Goal: Register for event/course

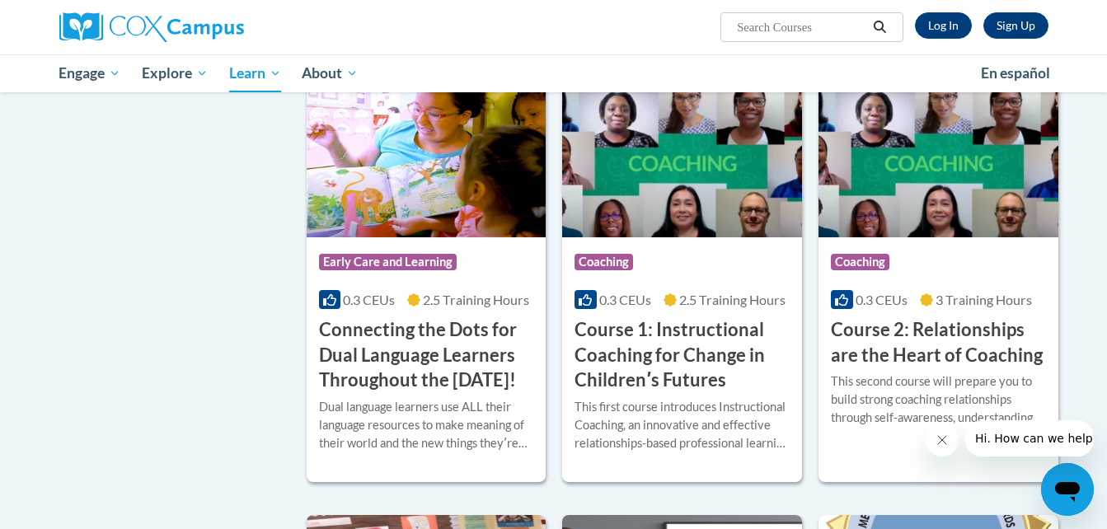
scroll to position [705, 0]
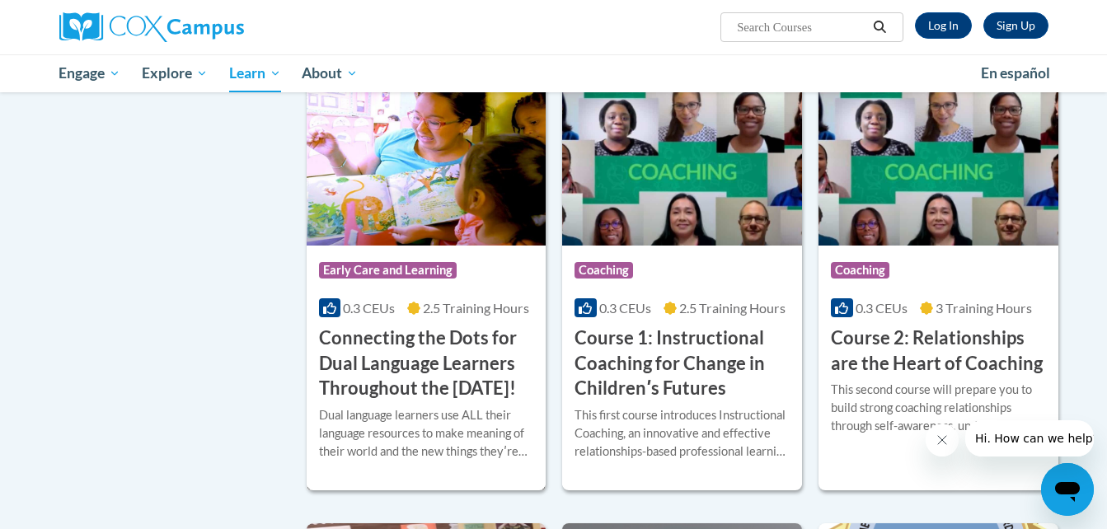
click at [386, 214] on img at bounding box center [427, 162] width 240 height 168
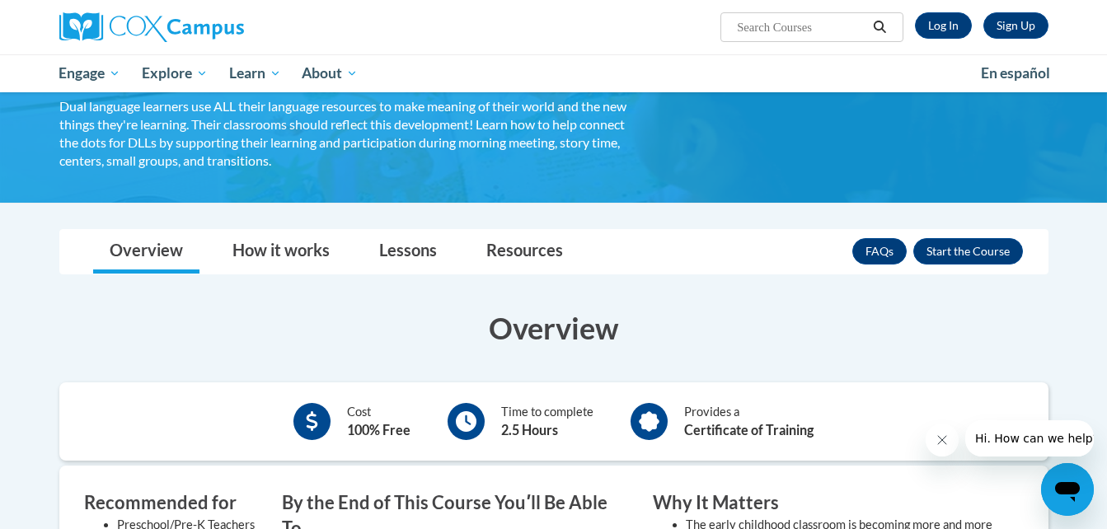
scroll to position [217, 0]
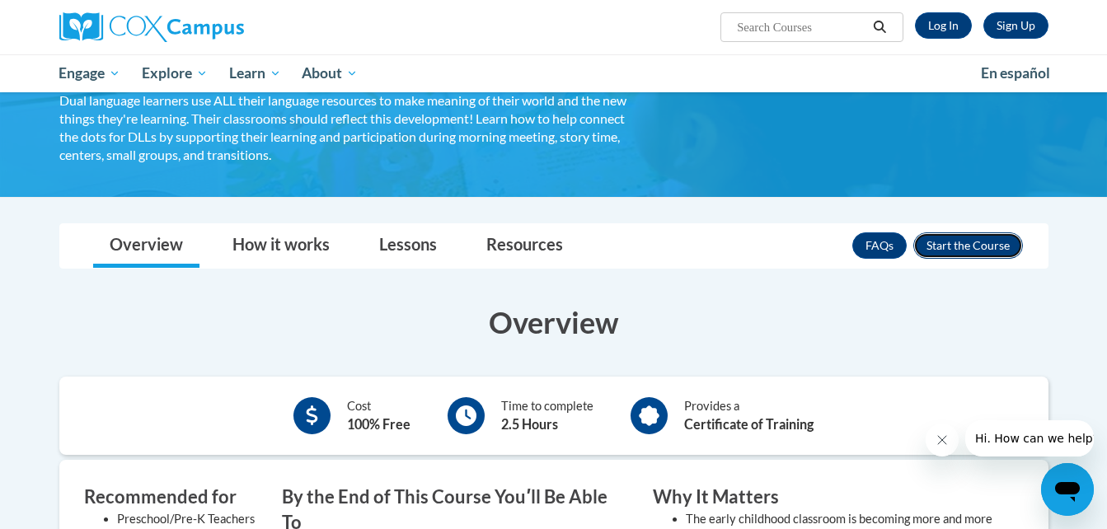
click at [984, 251] on button "Enroll" at bounding box center [969, 246] width 110 height 26
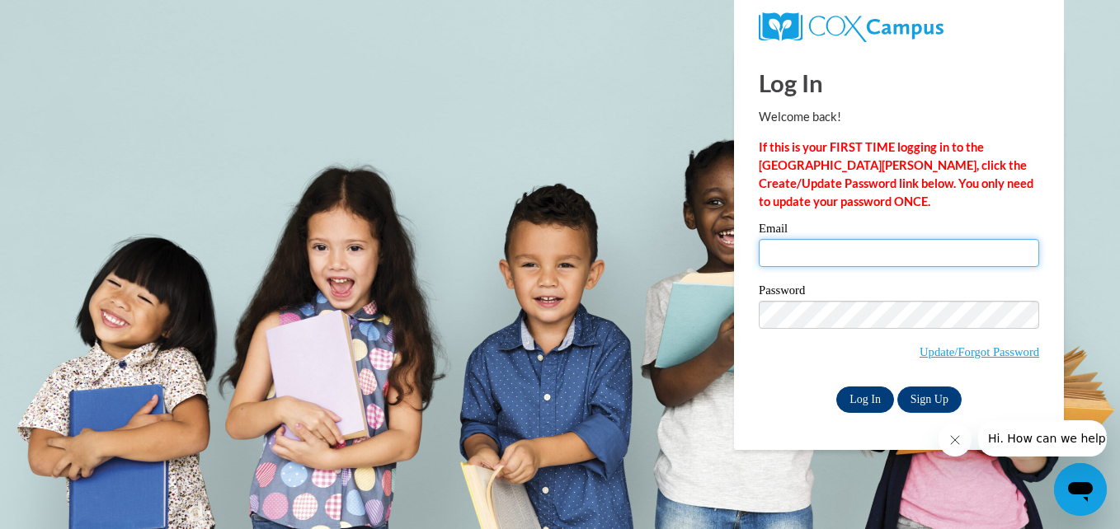
type input "bethmoorwessel@gmail.com"
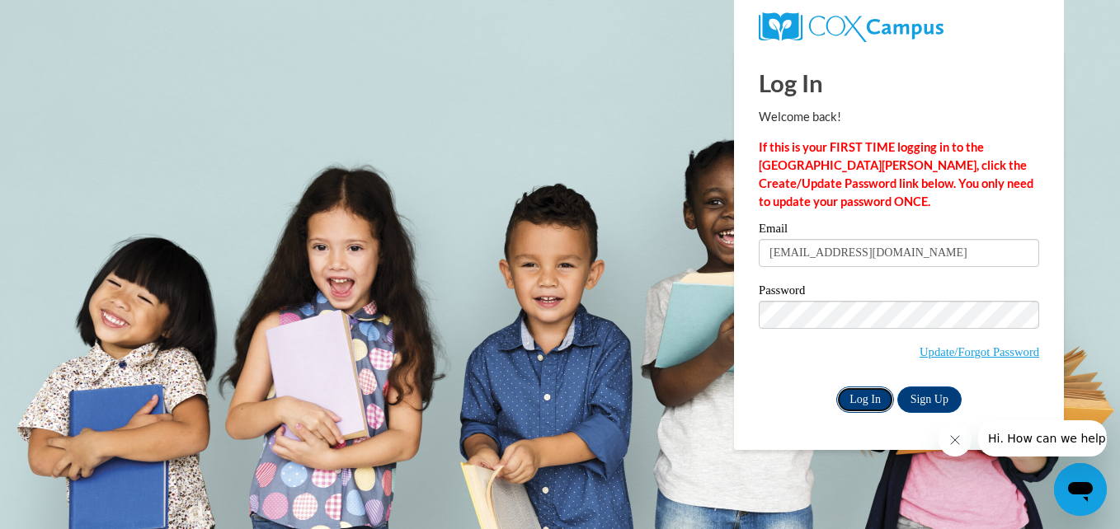
click at [872, 398] on input "Log In" at bounding box center [865, 400] width 58 height 26
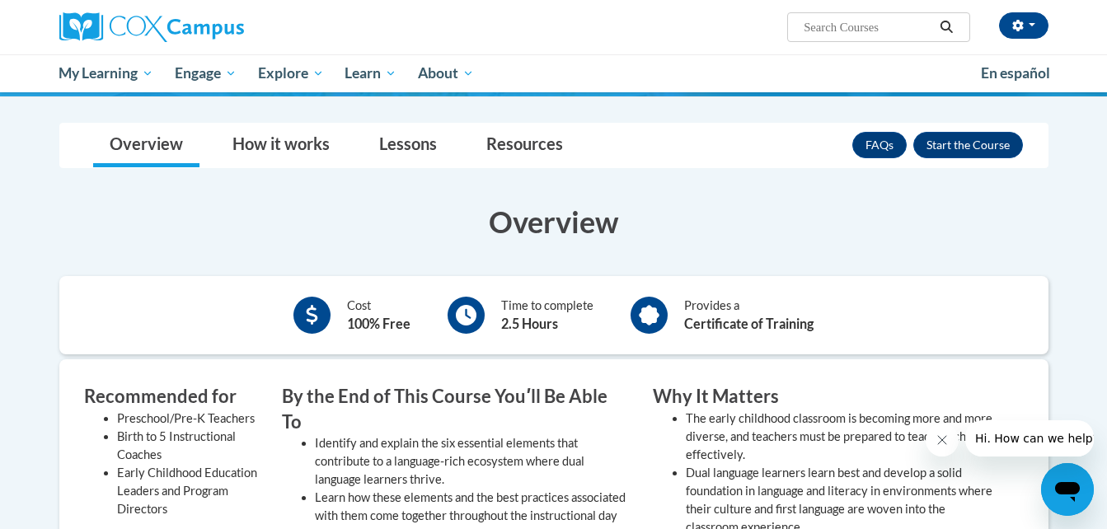
scroll to position [312, 0]
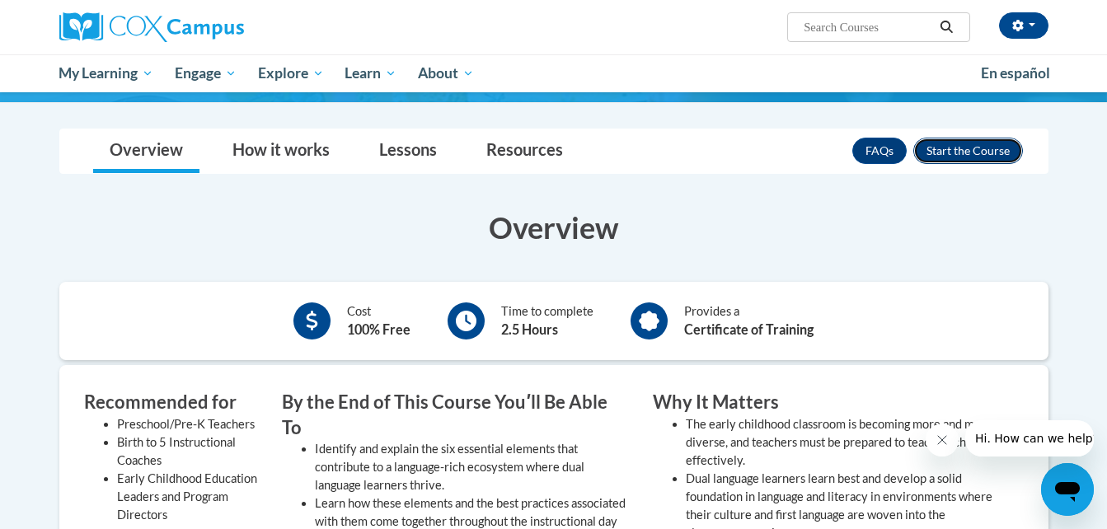
click at [983, 151] on button "Enroll" at bounding box center [969, 151] width 110 height 26
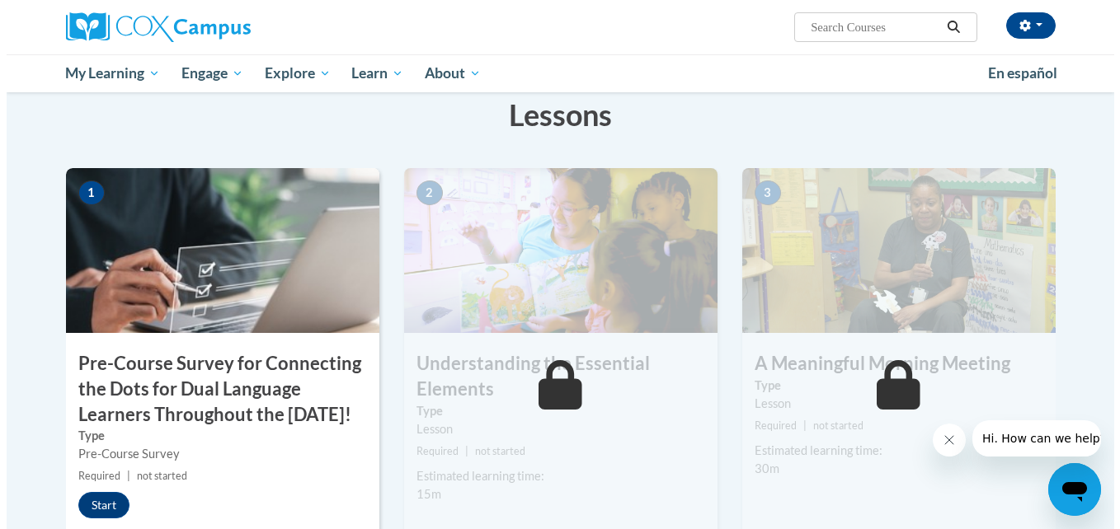
scroll to position [322, 0]
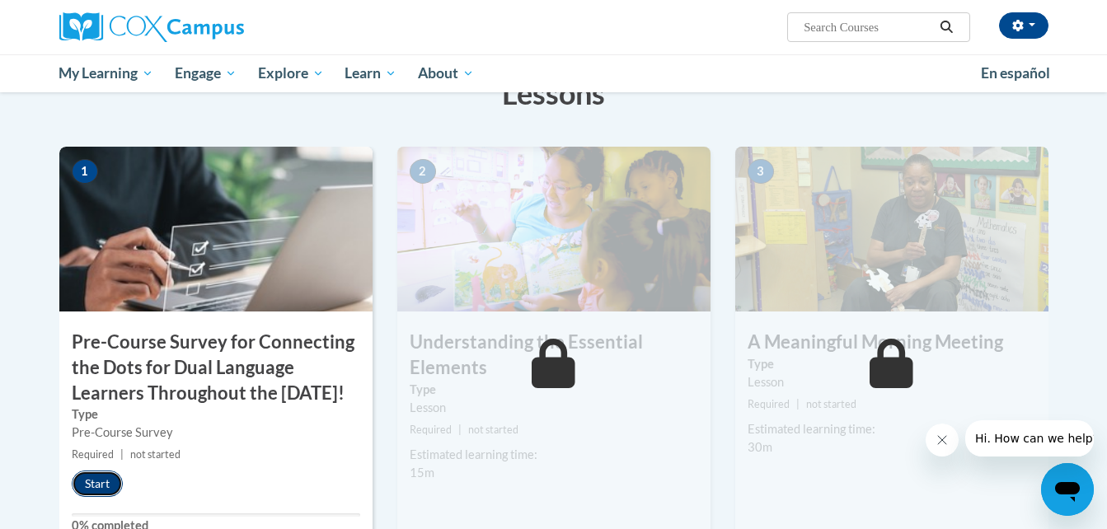
click at [96, 497] on button "Start" at bounding box center [97, 484] width 51 height 26
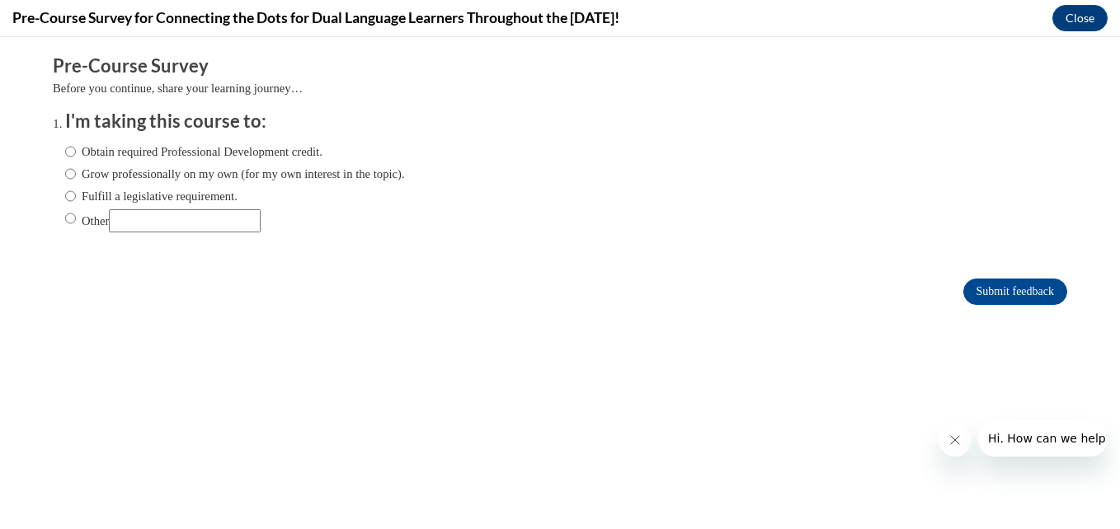
scroll to position [0, 0]
click at [66, 157] on label "Obtain required Professional Development credit." at bounding box center [193, 152] width 257 height 18
click at [66, 157] on input "Obtain required Professional Development credit." at bounding box center [70, 152] width 11 height 18
radio input "true"
click at [999, 286] on input "Submit feedback" at bounding box center [1015, 292] width 104 height 26
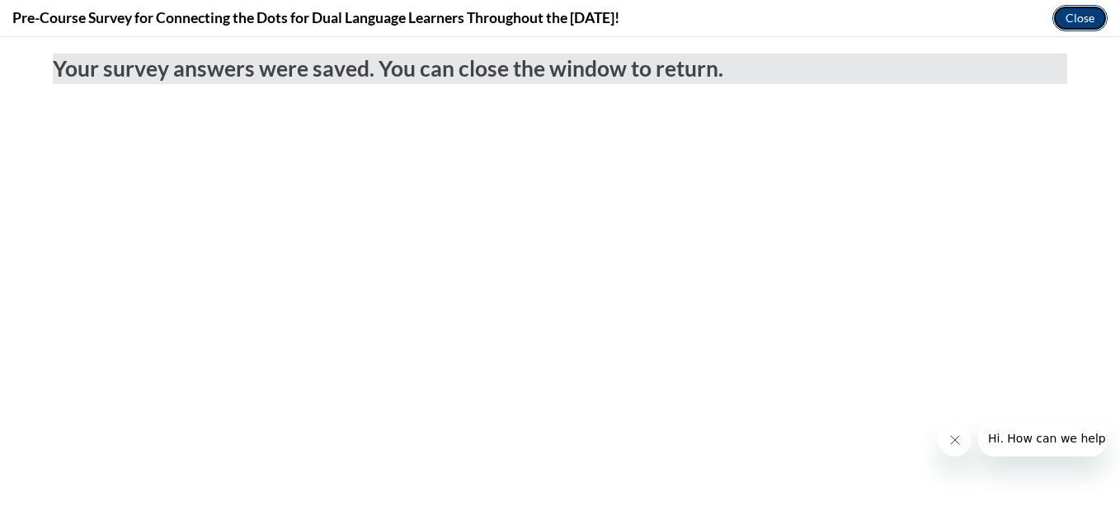
click at [1087, 19] on button "Close" at bounding box center [1079, 18] width 55 height 26
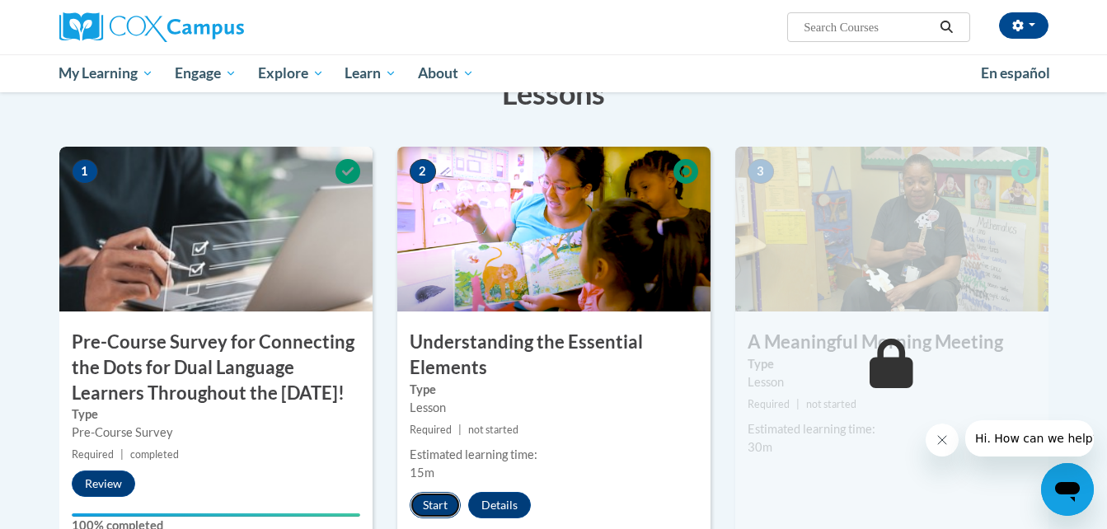
click at [442, 501] on button "Start" at bounding box center [435, 505] width 51 height 26
